Goal: Find specific page/section: Find specific page/section

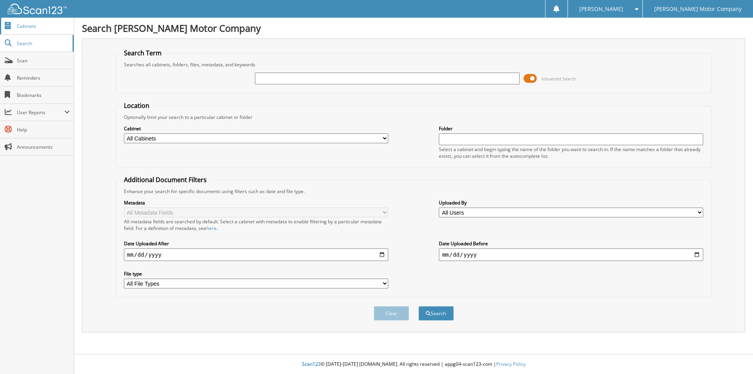
click at [34, 24] on span "Cabinets" at bounding box center [43, 26] width 53 height 7
click at [30, 115] on span "User Reports" at bounding box center [40, 112] width 47 height 7
click at [34, 126] on span "My Recent Activity" at bounding box center [41, 129] width 58 height 7
